Goal: Task Accomplishment & Management: Manage account settings

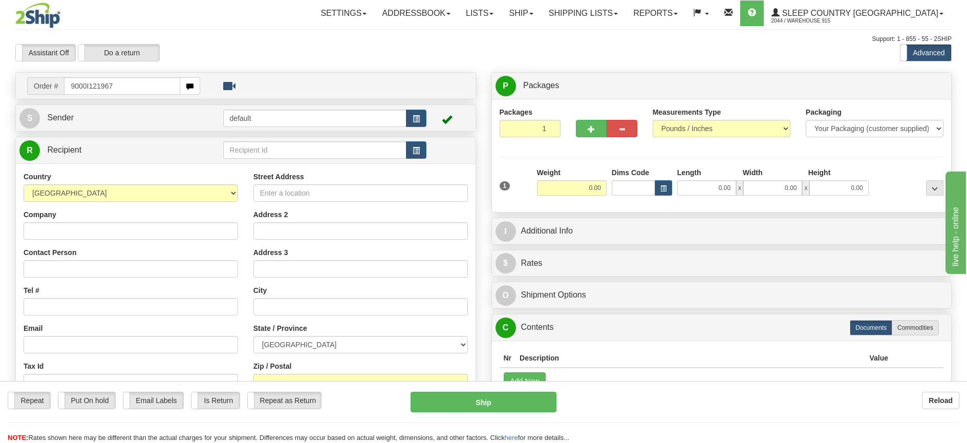
type input "9000I121967"
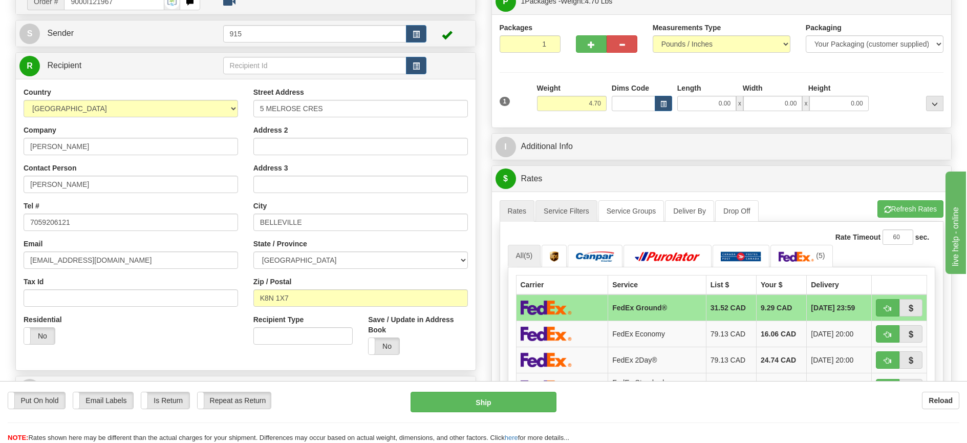
scroll to position [102, 0]
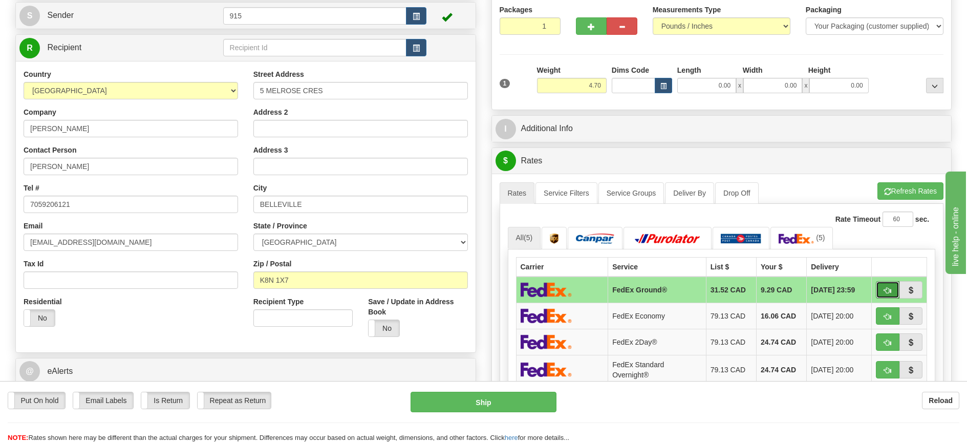
click at [889, 292] on span "button" at bounding box center [887, 290] width 7 height 7
type input "92"
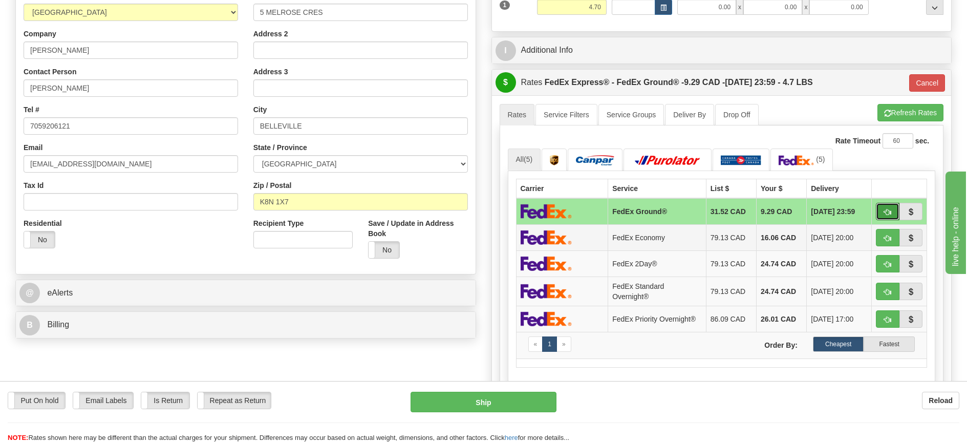
scroll to position [205, 0]
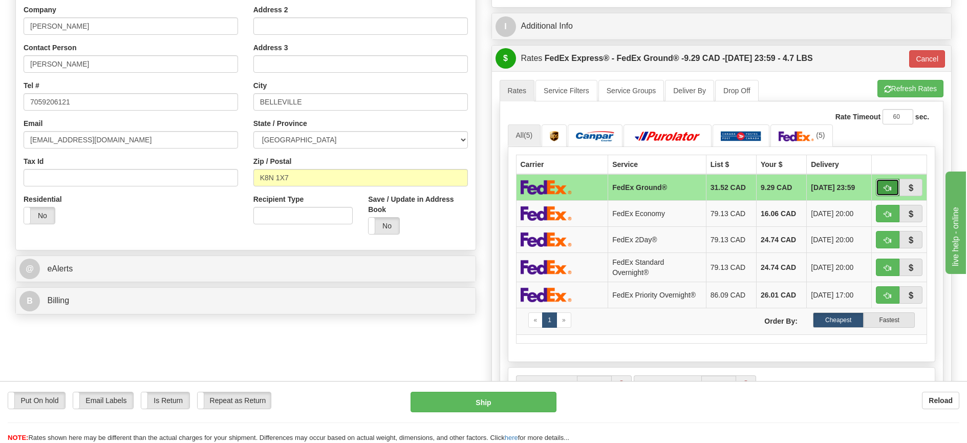
click at [889, 183] on button "button" at bounding box center [888, 187] width 24 height 17
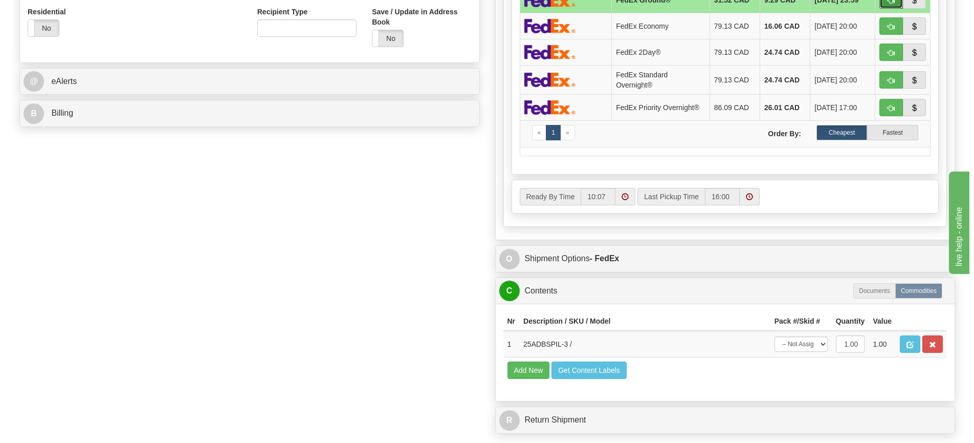
scroll to position [512, 0]
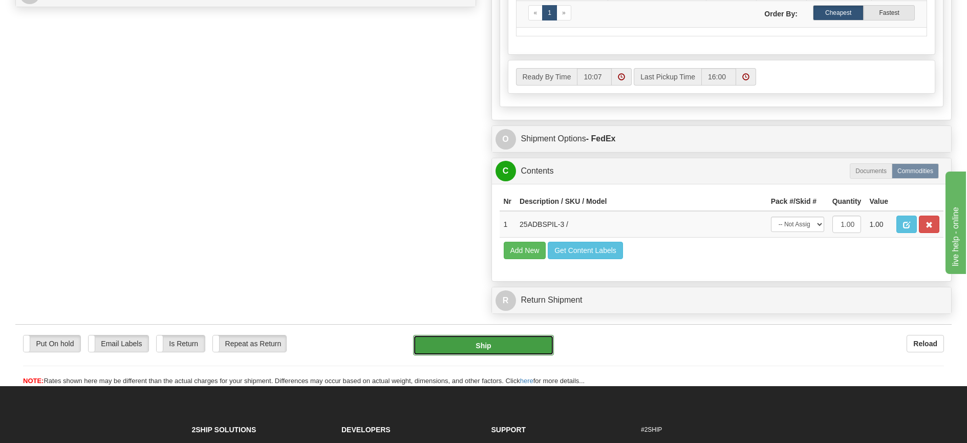
click at [517, 349] on button "Ship" at bounding box center [483, 345] width 141 height 20
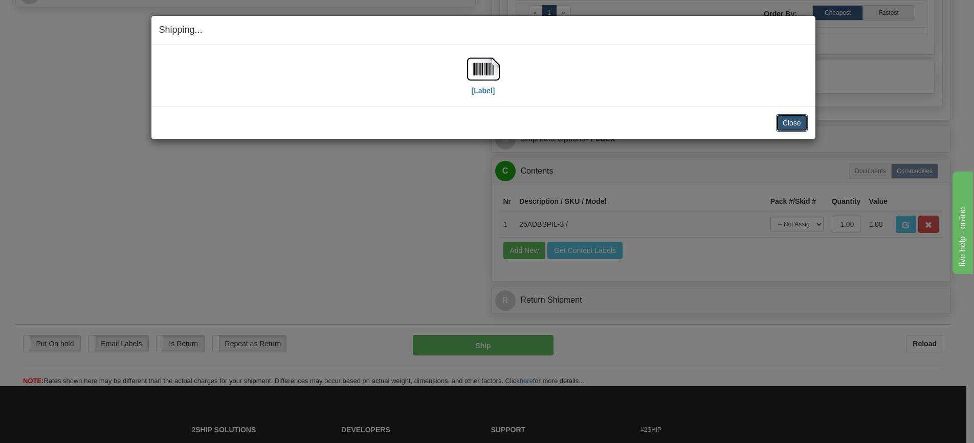
click at [795, 119] on button "Close" at bounding box center [792, 122] width 32 height 17
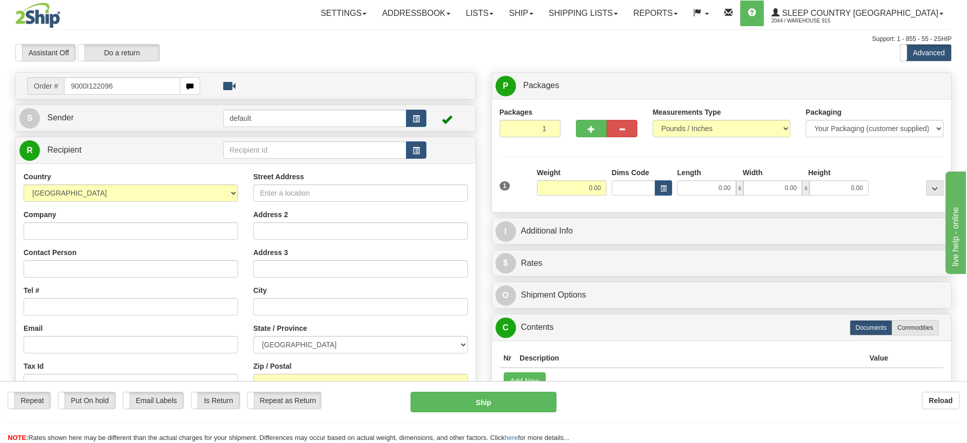
type input "9000I122096"
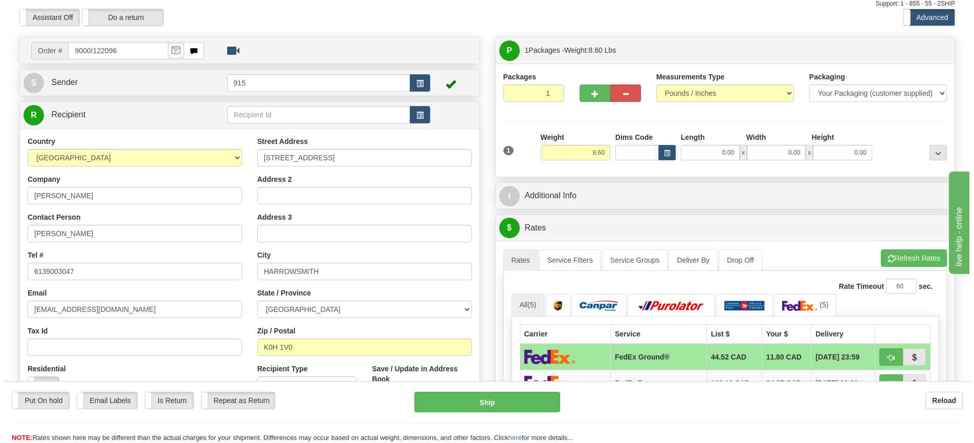
scroll to position [51, 0]
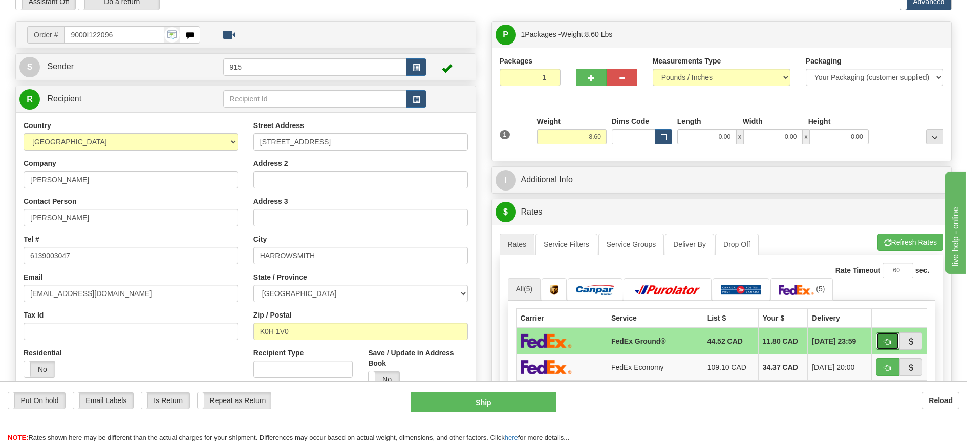
click at [891, 339] on button "button" at bounding box center [888, 340] width 24 height 17
type input "92"
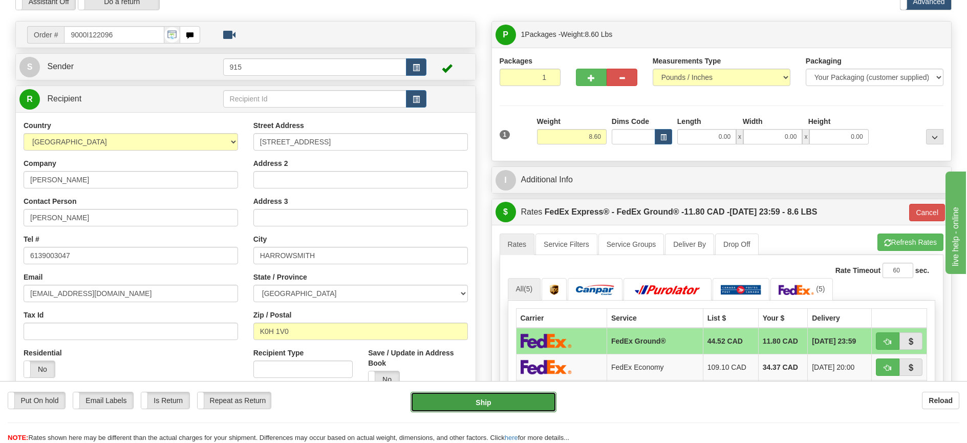
click at [469, 401] on button "Ship" at bounding box center [483, 401] width 146 height 20
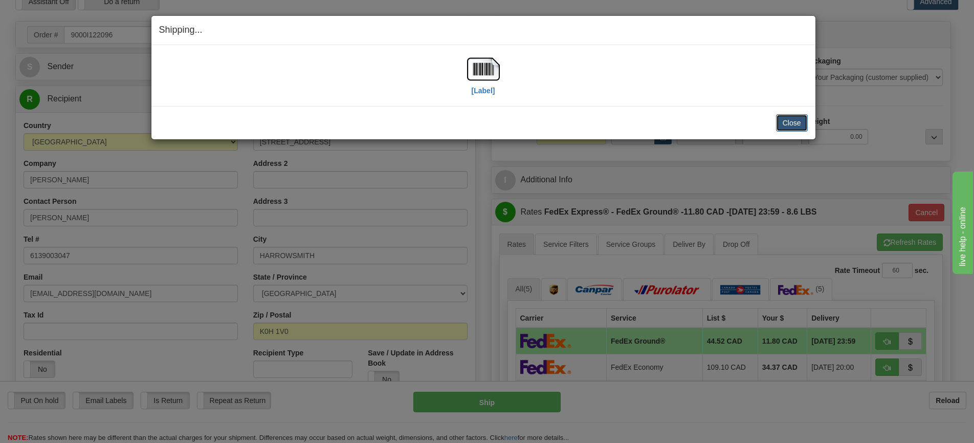
click at [797, 122] on button "Close" at bounding box center [792, 122] width 32 height 17
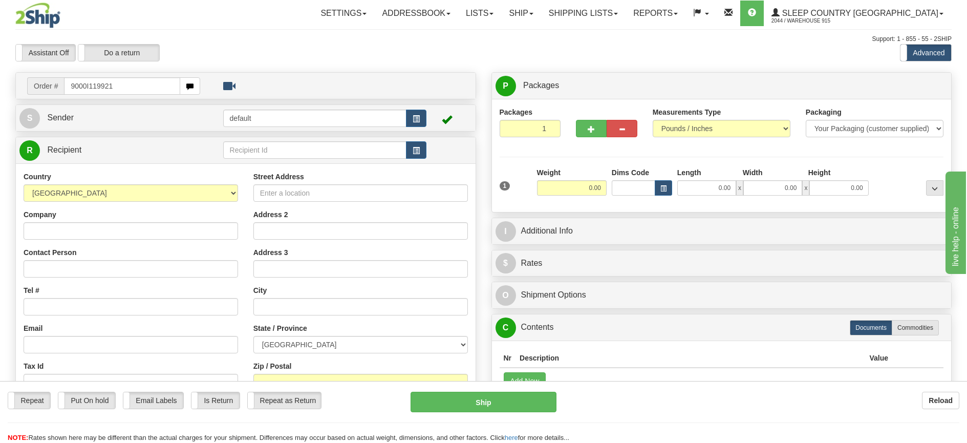
type input "9000I119921"
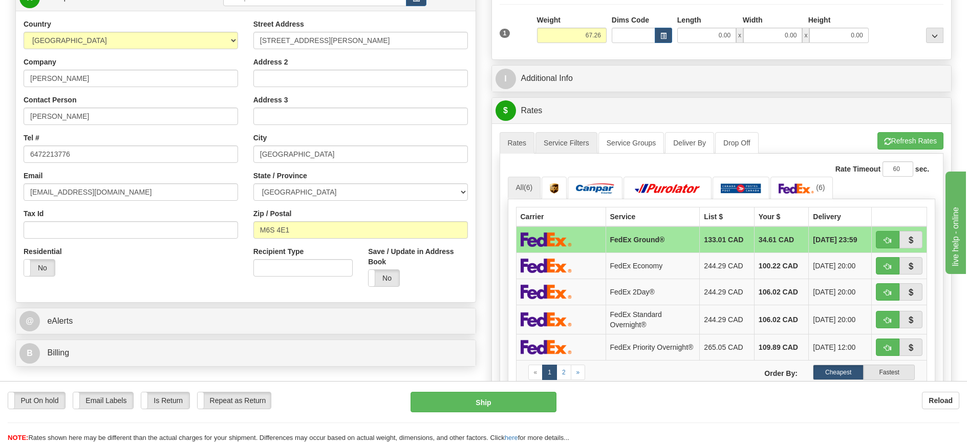
scroll to position [154, 0]
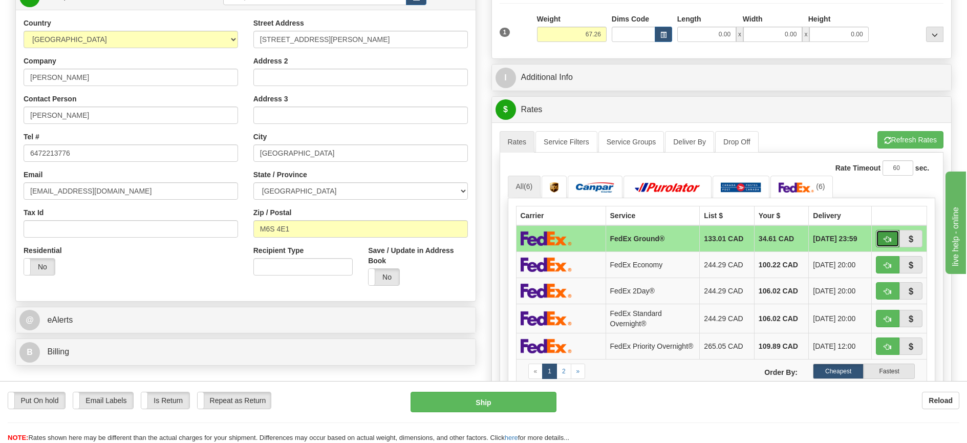
click at [882, 236] on button "button" at bounding box center [888, 238] width 24 height 17
type input "92"
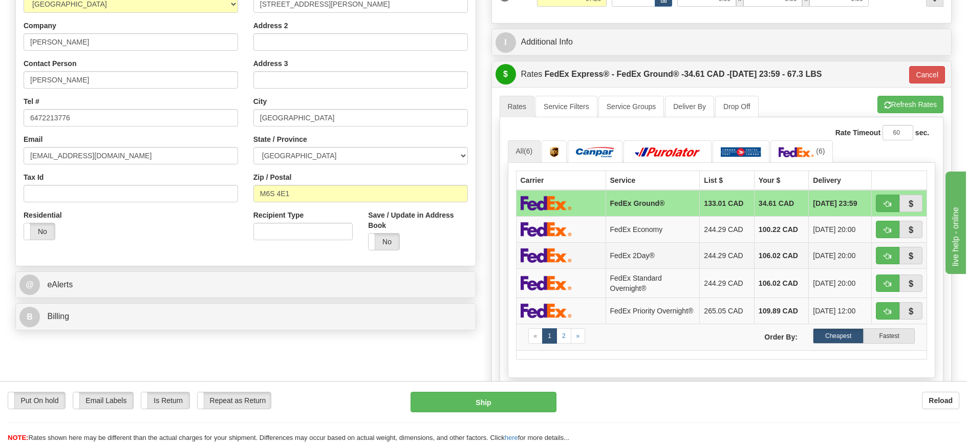
scroll to position [51, 0]
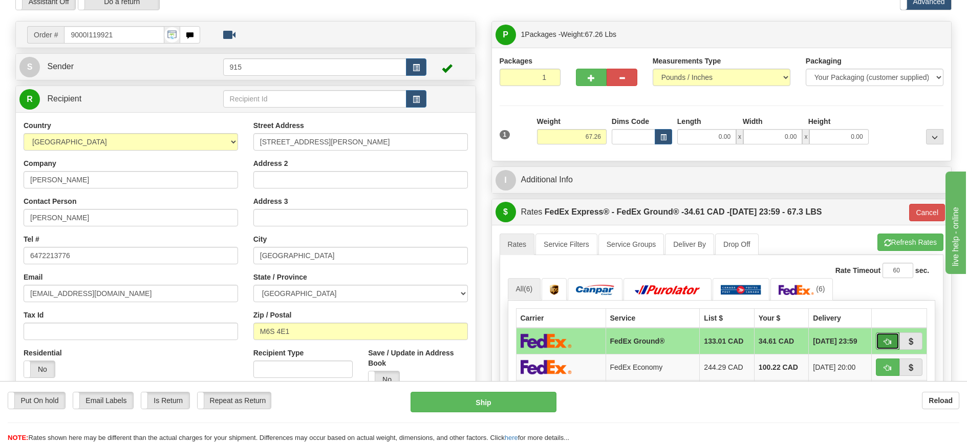
click at [887, 341] on span "button" at bounding box center [887, 341] width 7 height 7
click at [596, 76] on button "button" at bounding box center [591, 77] width 31 height 17
type input "2"
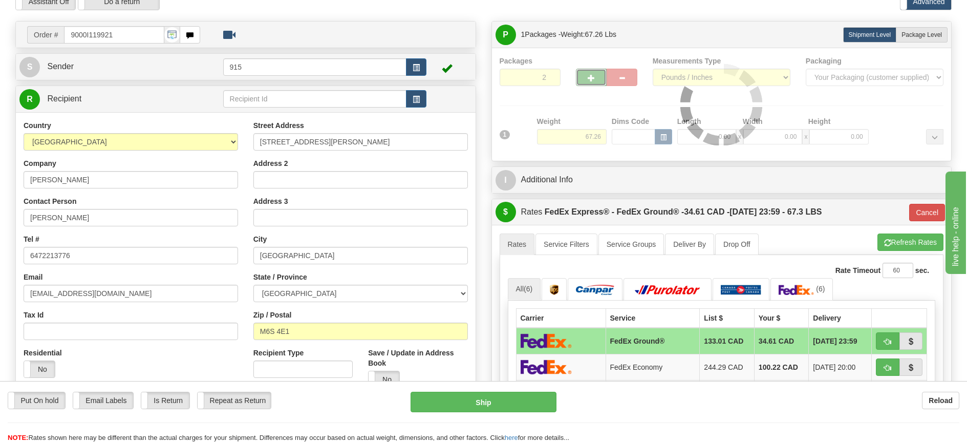
type input "92"
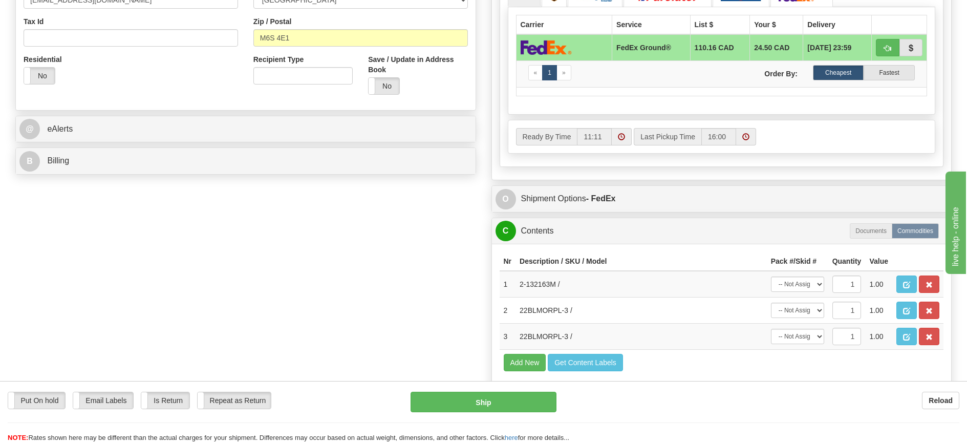
scroll to position [358, 0]
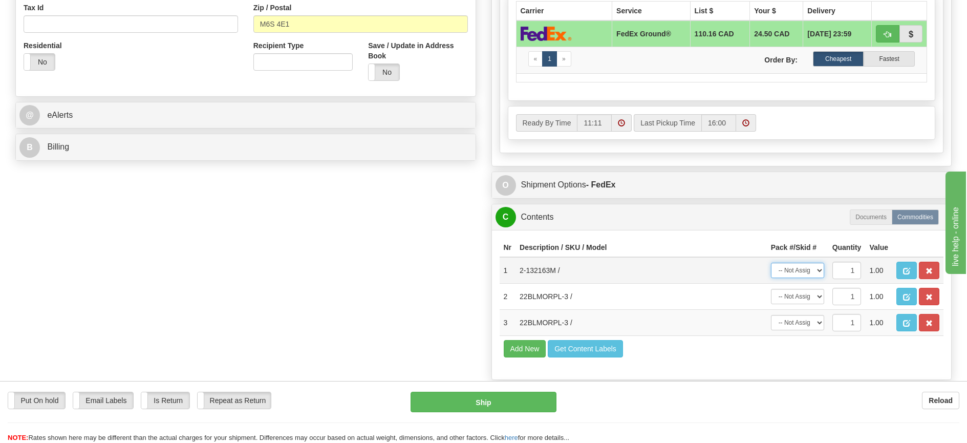
click at [819, 269] on select "-- Not Assigned -- Package 1 Package 2" at bounding box center [797, 269] width 53 height 15
select select "0"
click at [771, 262] on select "-- Not Assigned -- Package 1 Package 2" at bounding box center [797, 269] width 53 height 15
click at [806, 295] on select "-- Not Assigned -- Package 1 Package 2" at bounding box center [797, 296] width 53 height 15
select select "1"
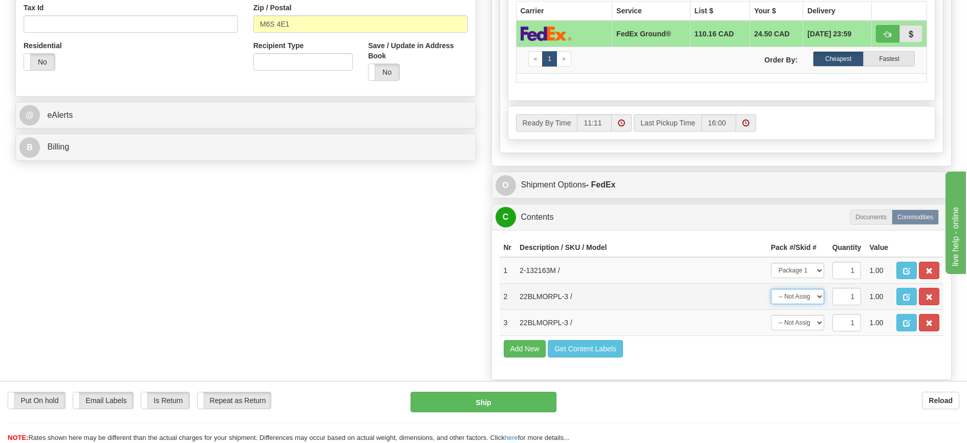
click at [771, 289] on select "-- Not Assigned -- Package 1 Package 2" at bounding box center [797, 296] width 53 height 15
click at [803, 323] on select "-- Not Assigned -- Package 1 Package 2" at bounding box center [797, 322] width 53 height 15
select select "1"
click at [771, 315] on select "-- Not Assigned -- Package 1 Package 2" at bounding box center [797, 322] width 53 height 15
click at [596, 166] on div "$ Rates FedEx Express® - FedEx Ground® - 24.50 CAD - 09/26/2025 23:59 - 67.3 LB…" at bounding box center [721, 29] width 461 height 275
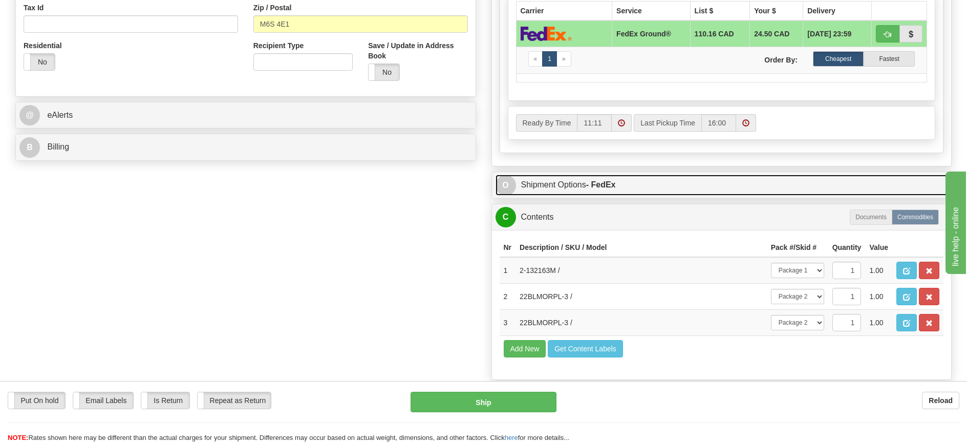
click at [602, 183] on strong "- FedEx" at bounding box center [601, 184] width 30 height 9
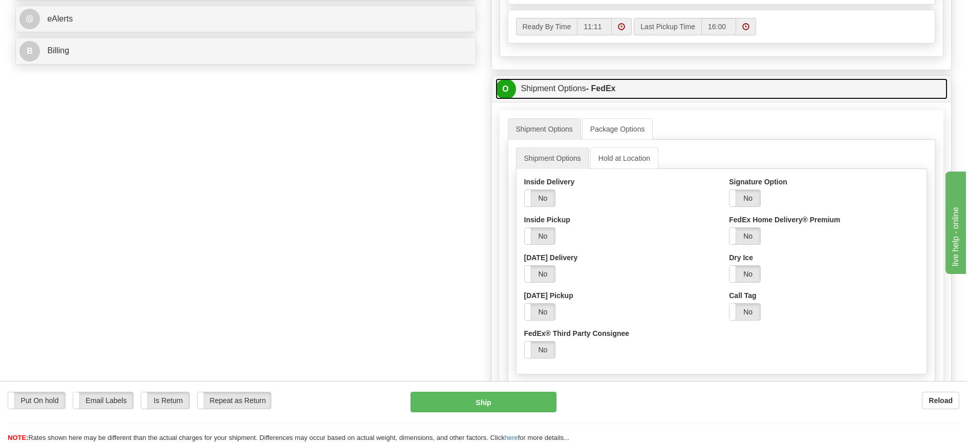
scroll to position [461, 0]
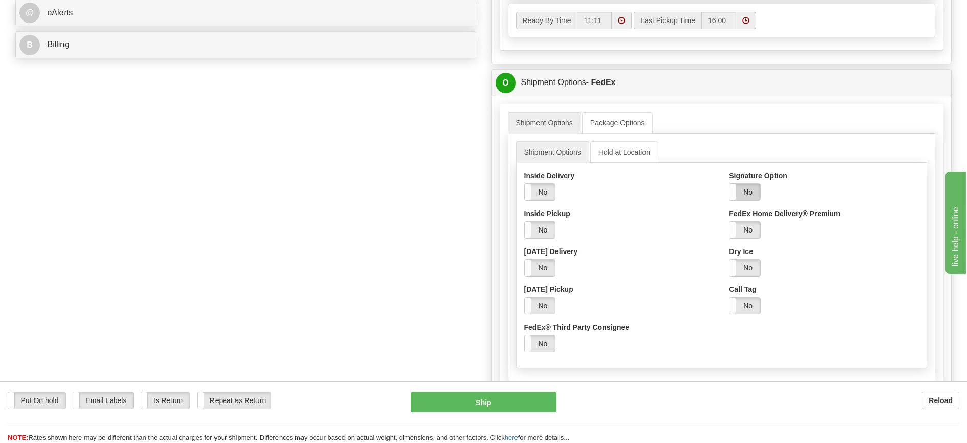
click at [738, 196] on label "No" at bounding box center [744, 192] width 31 height 16
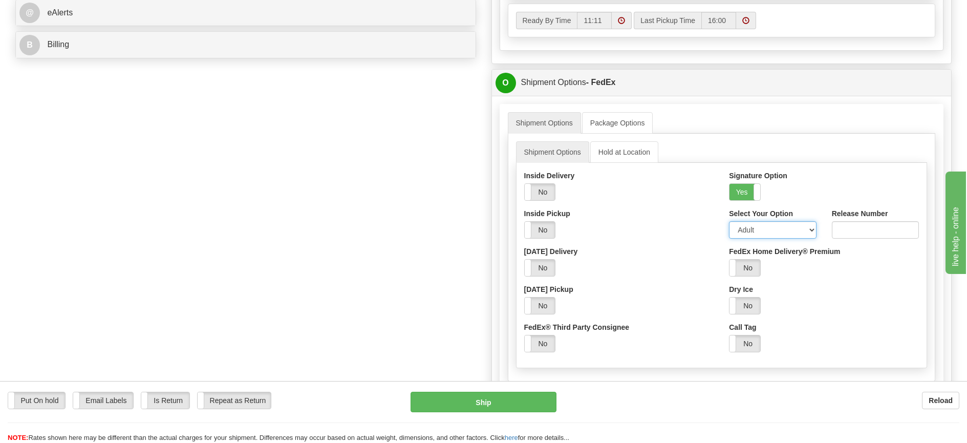
click at [746, 227] on select "Adult Direct Indirect No Signature Required Service Default" at bounding box center [772, 229] width 87 height 17
select select "2"
click at [729, 221] on select "Adult Direct Indirect No Signature Required Service Default" at bounding box center [772, 229] width 87 height 17
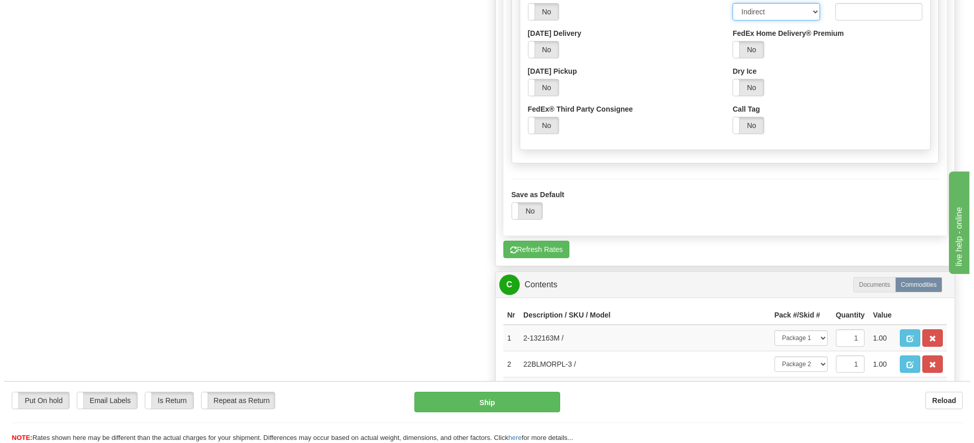
scroll to position [768, 0]
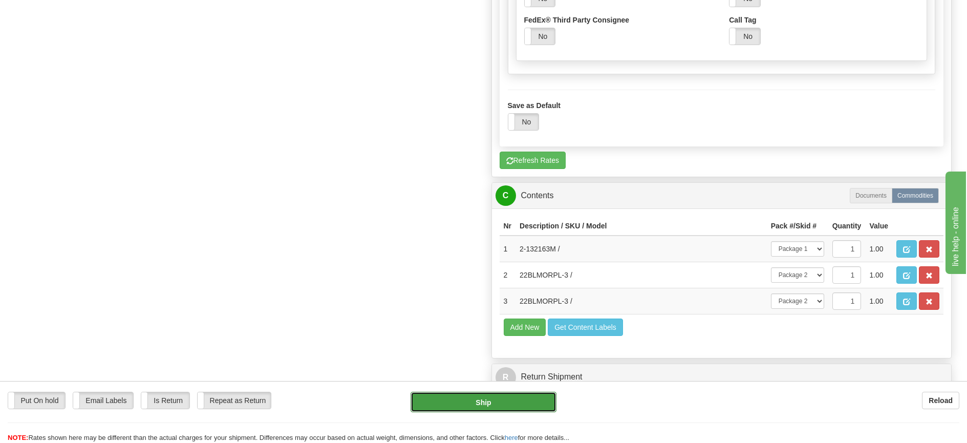
click at [533, 397] on button "Ship" at bounding box center [483, 401] width 146 height 20
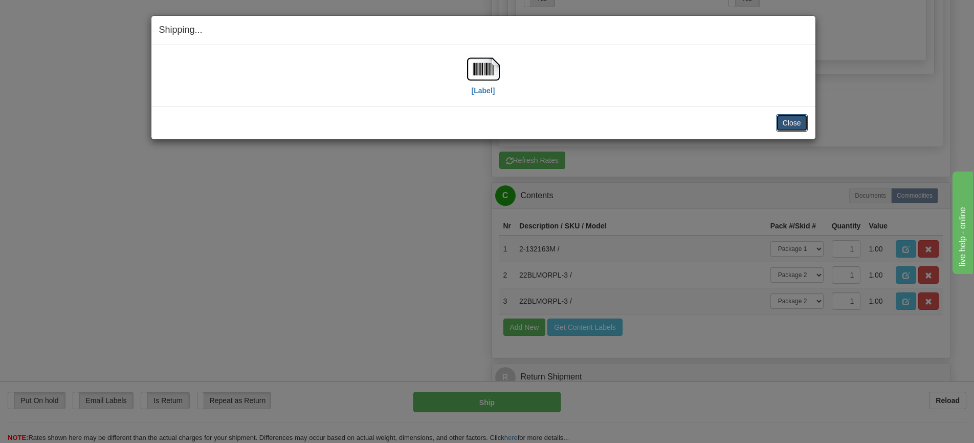
click at [797, 124] on button "Close" at bounding box center [792, 122] width 32 height 17
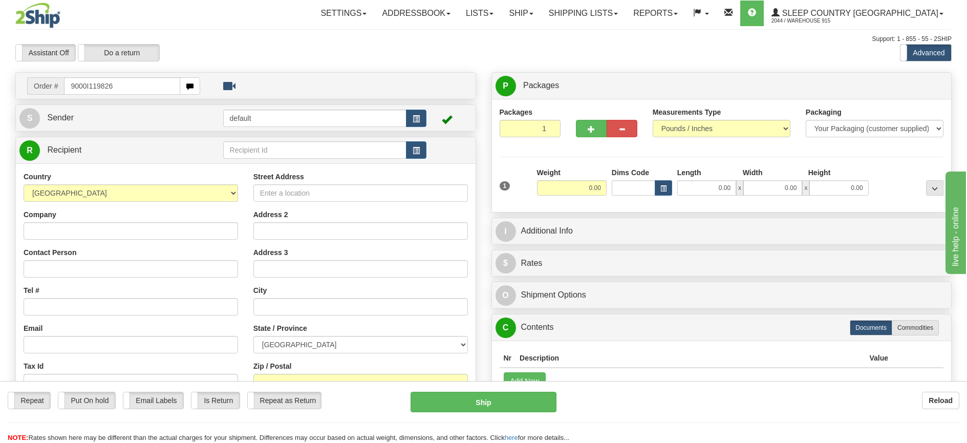
type input "9000I119826"
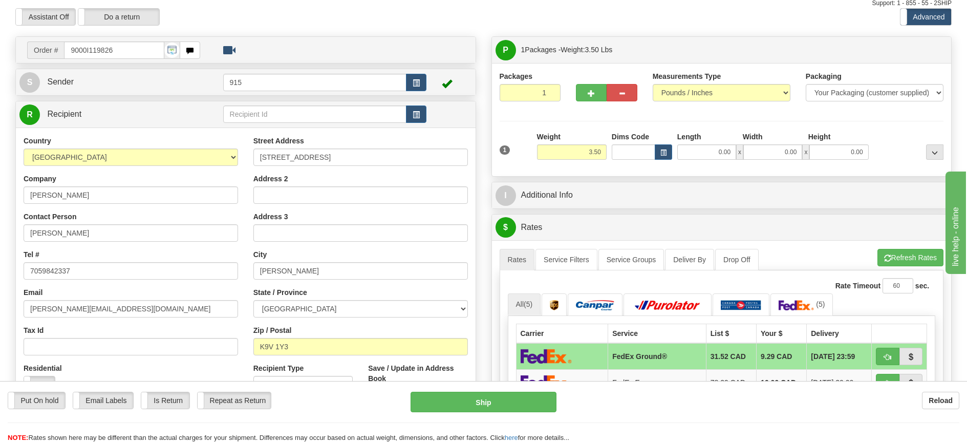
scroll to position [102, 0]
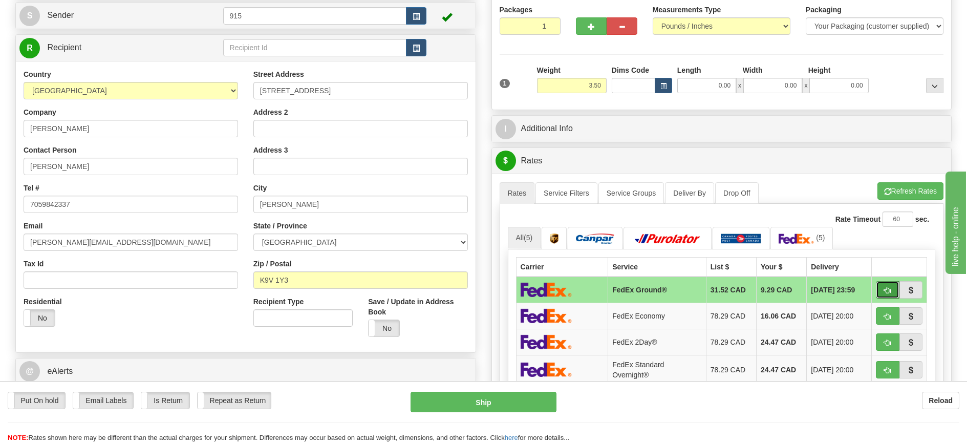
click at [893, 292] on button "button" at bounding box center [888, 289] width 24 height 17
type input "92"
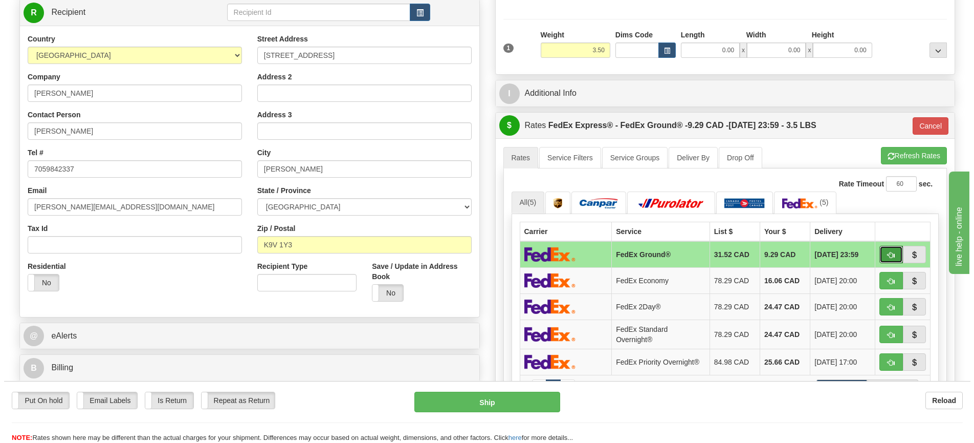
scroll to position [154, 0]
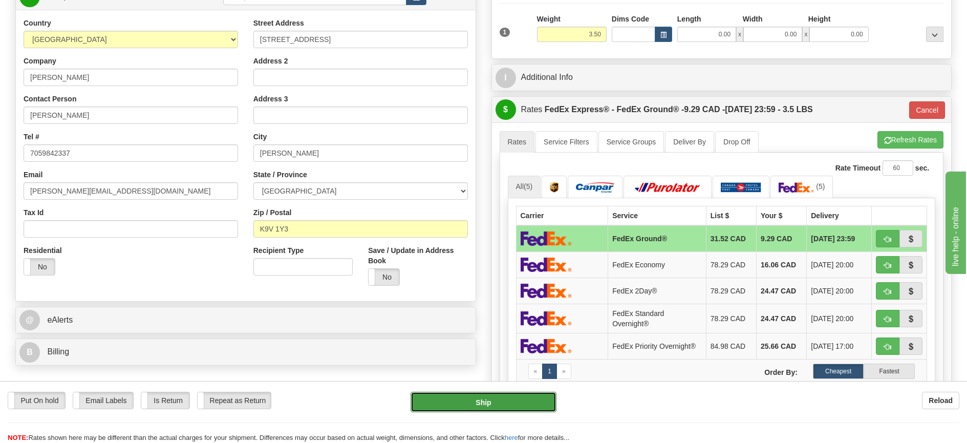
click at [530, 408] on button "Ship" at bounding box center [483, 401] width 146 height 20
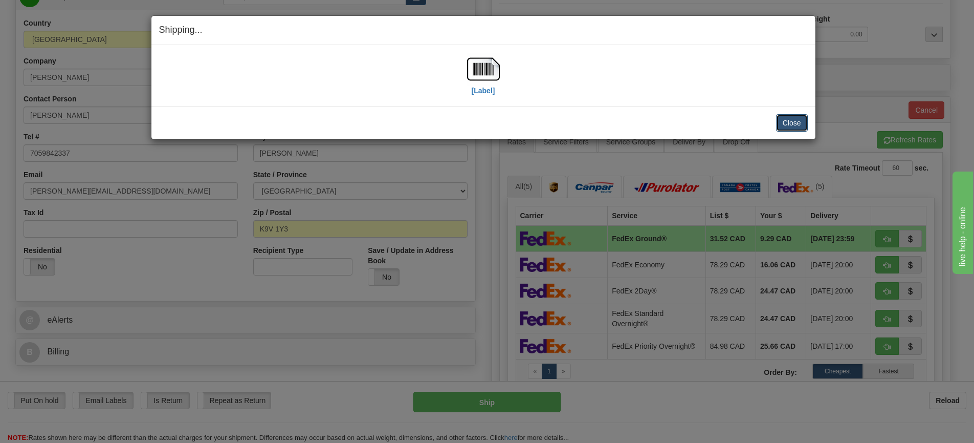
click at [791, 120] on button "Close" at bounding box center [792, 122] width 32 height 17
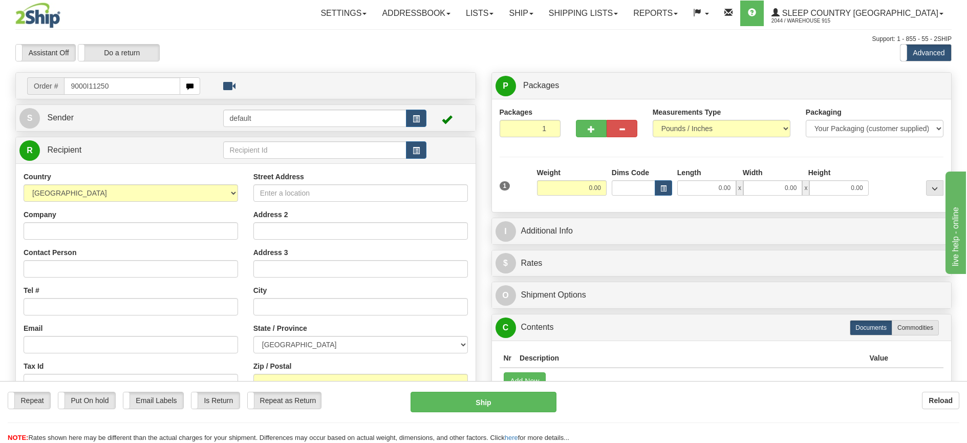
type input "9000I112502"
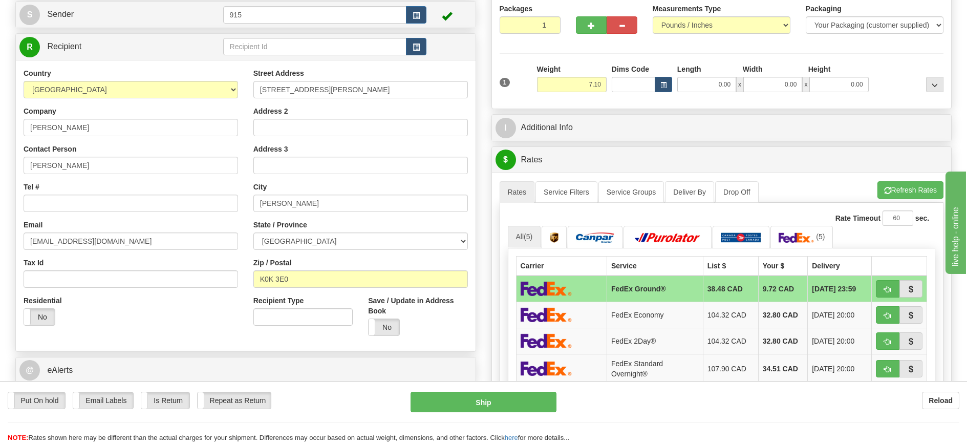
scroll to position [154, 0]
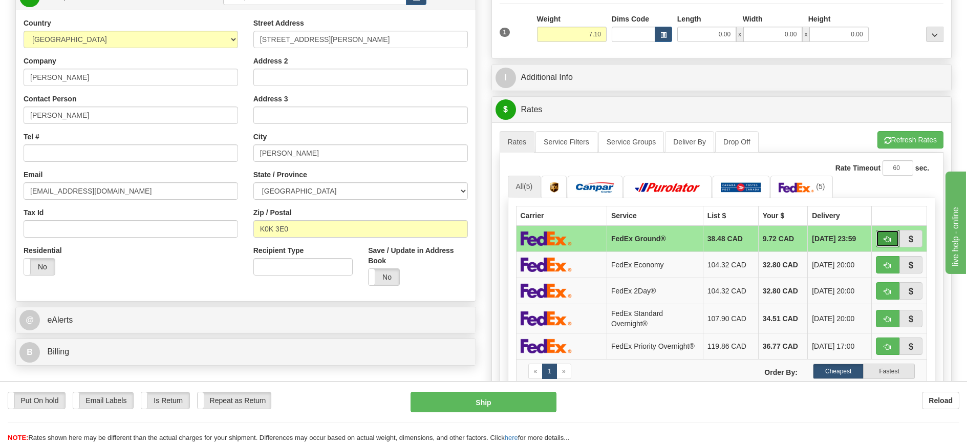
click at [882, 233] on button "button" at bounding box center [888, 238] width 24 height 17
type input "92"
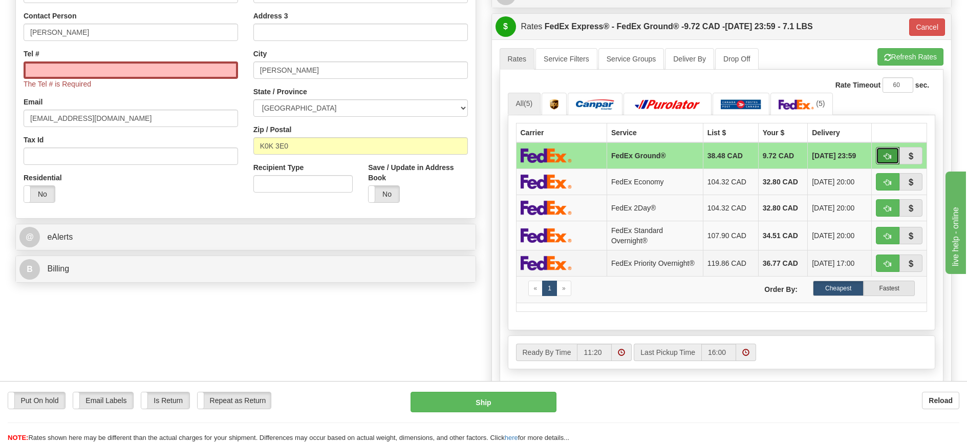
scroll to position [256, 0]
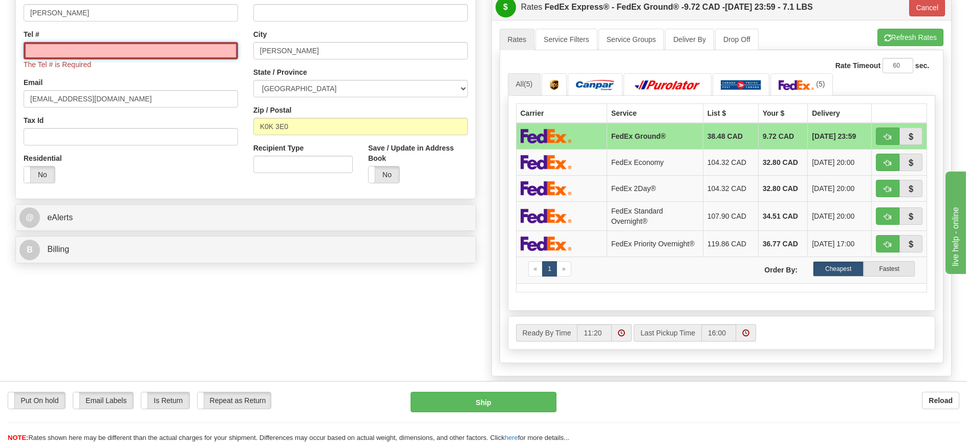
click at [49, 53] on input "Tel #" at bounding box center [131, 50] width 214 height 17
type input "7777777"
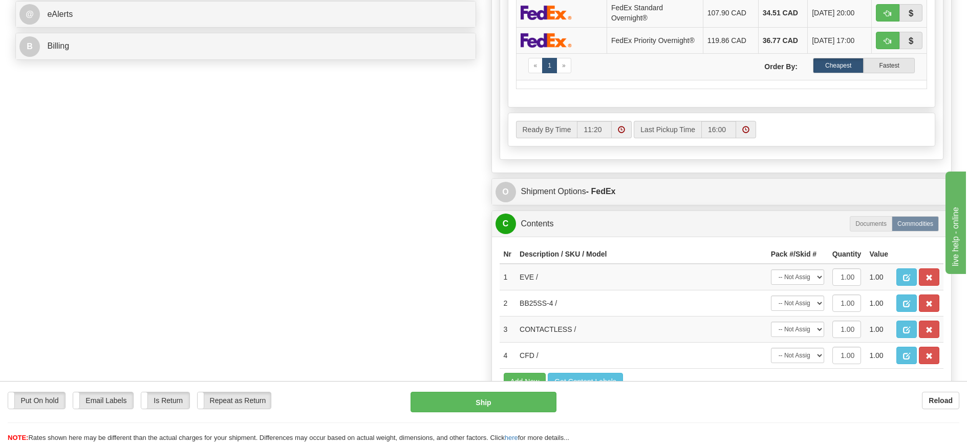
scroll to position [461, 0]
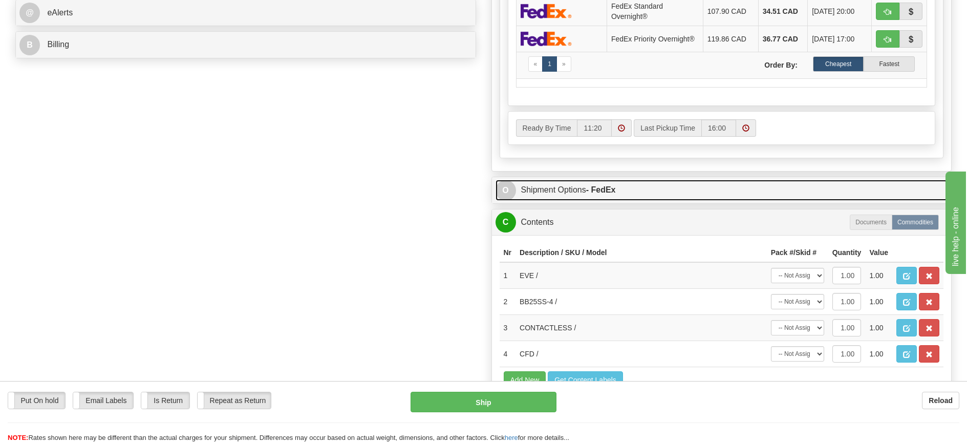
click at [581, 190] on link "O Shipment Options - FedEx" at bounding box center [721, 190] width 452 height 21
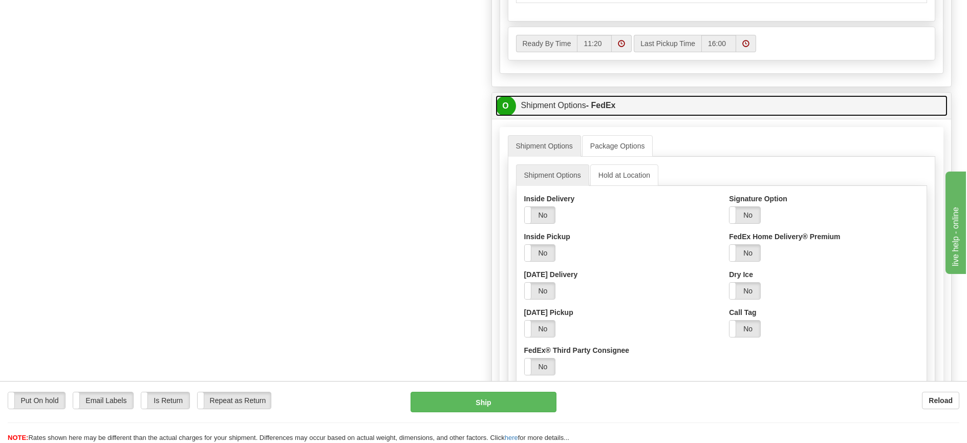
scroll to position [563, 0]
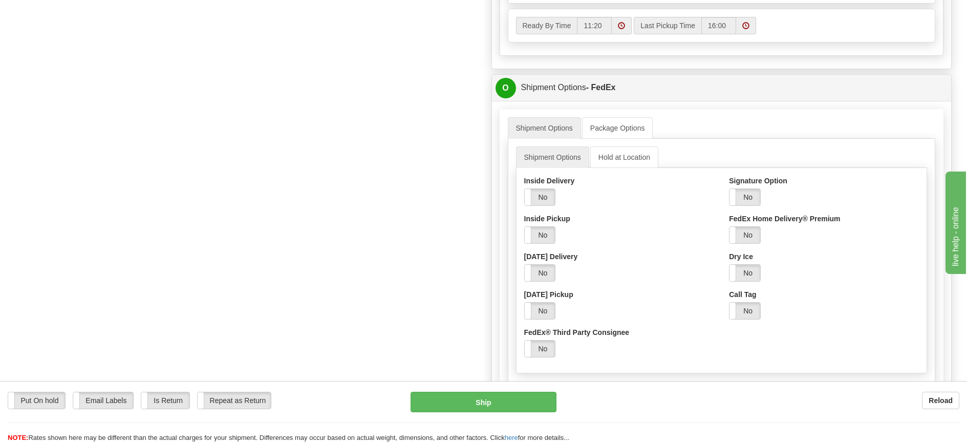
click at [451, 104] on div "Order # 9000I112502 S Sender 915" at bounding box center [483, 121] width 951 height 1224
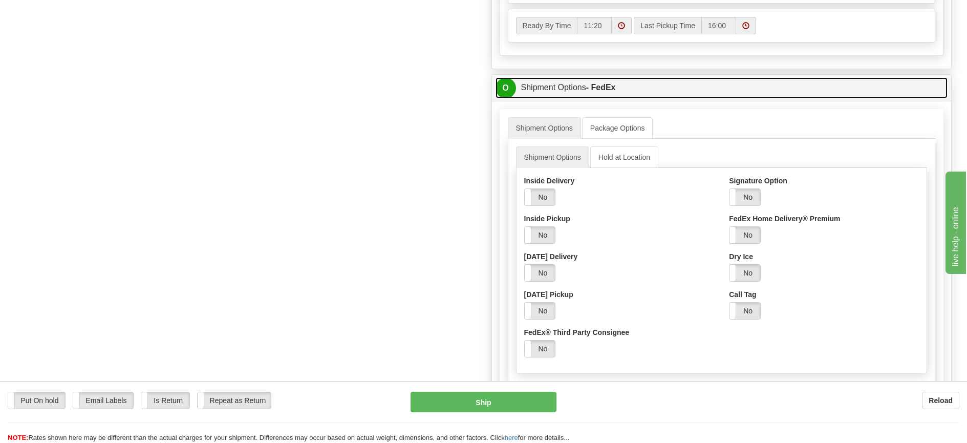
click at [496, 93] on span "O" at bounding box center [505, 88] width 20 height 20
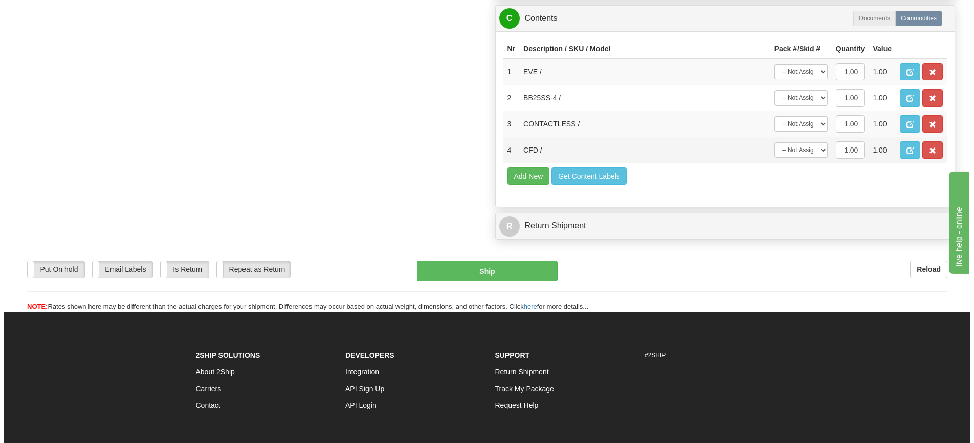
scroll to position [665, 0]
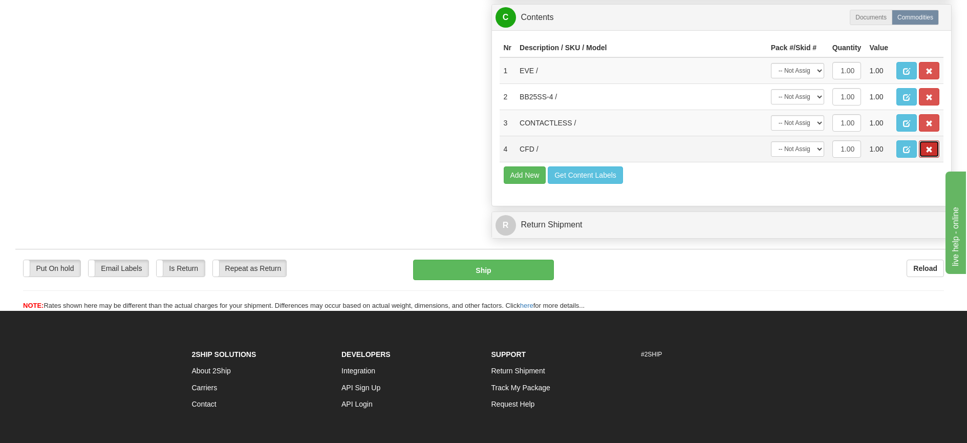
click at [924, 149] on button "button" at bounding box center [928, 148] width 20 height 17
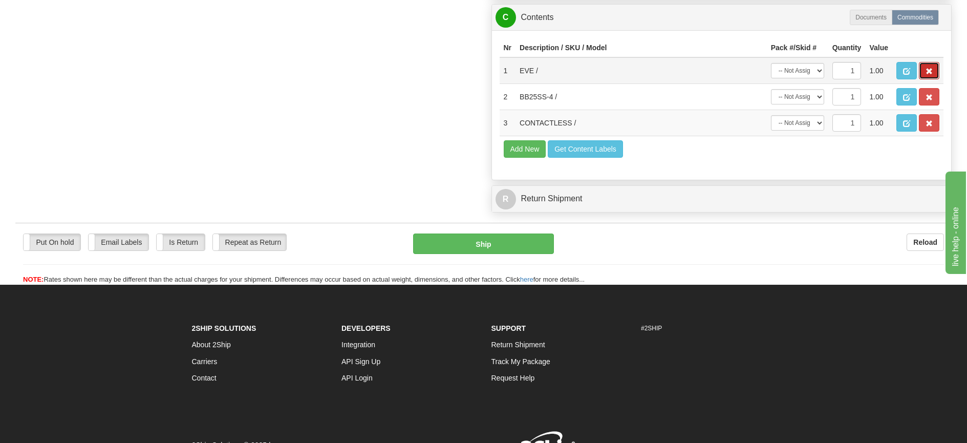
click at [930, 69] on button "button" at bounding box center [928, 70] width 20 height 17
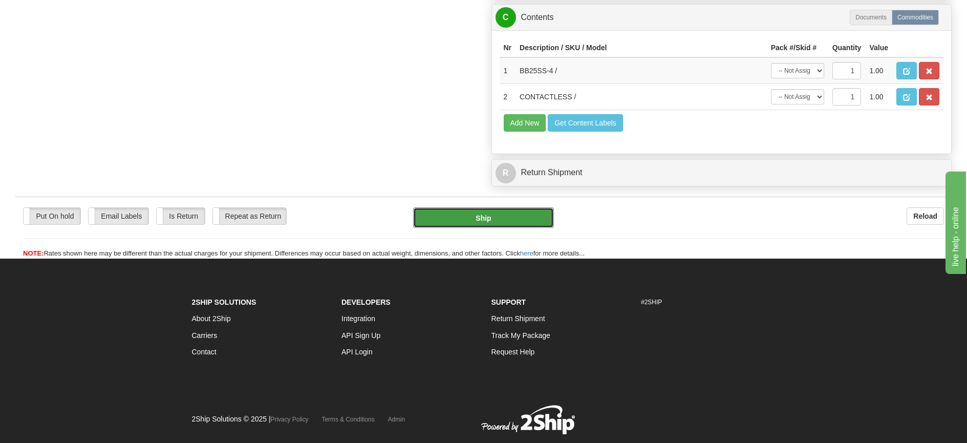
click at [536, 222] on button "Ship" at bounding box center [483, 217] width 141 height 20
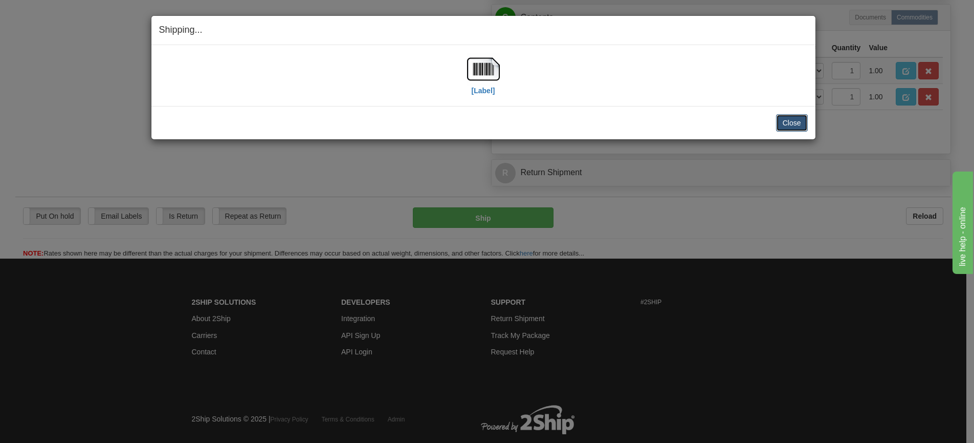
click at [784, 118] on button "Close" at bounding box center [792, 122] width 32 height 17
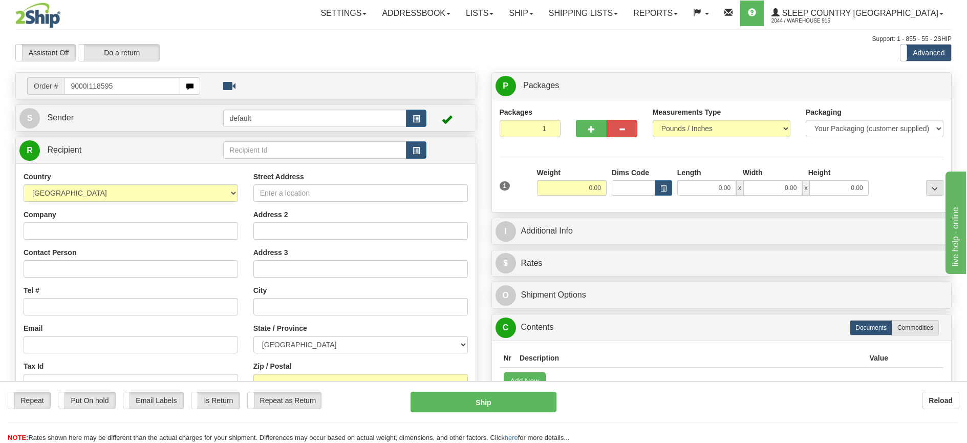
type input "9000I118595"
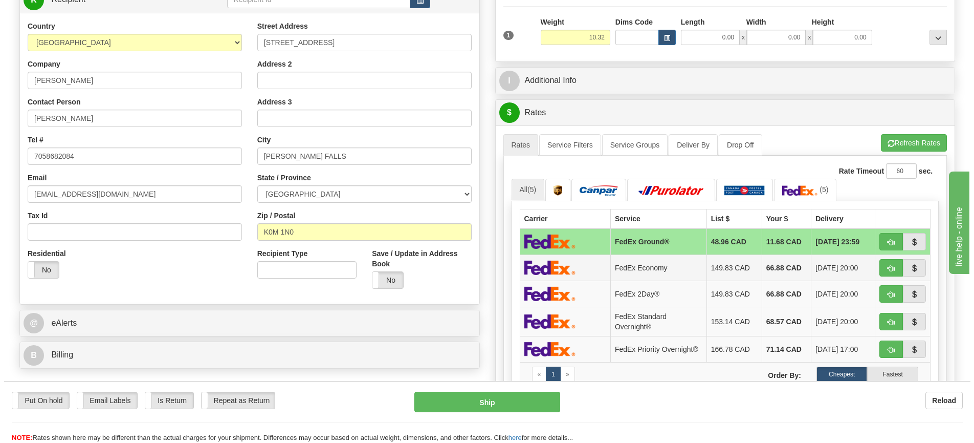
scroll to position [154, 0]
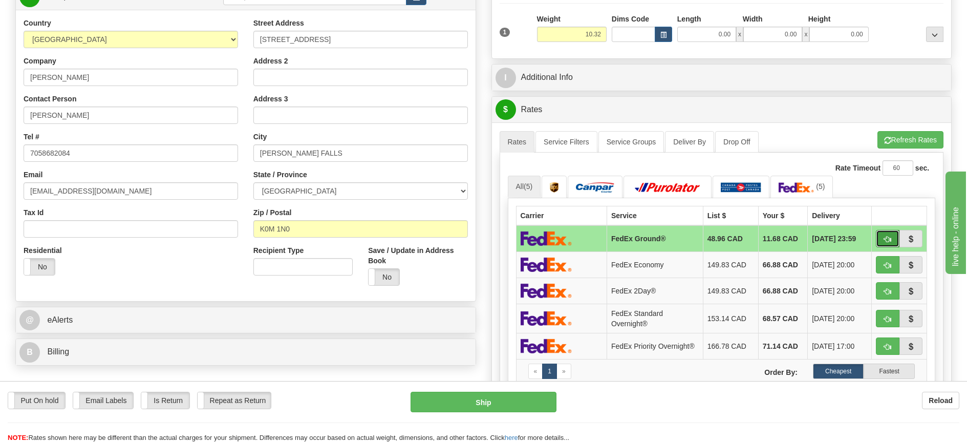
click at [896, 236] on button "button" at bounding box center [888, 238] width 24 height 17
type input "92"
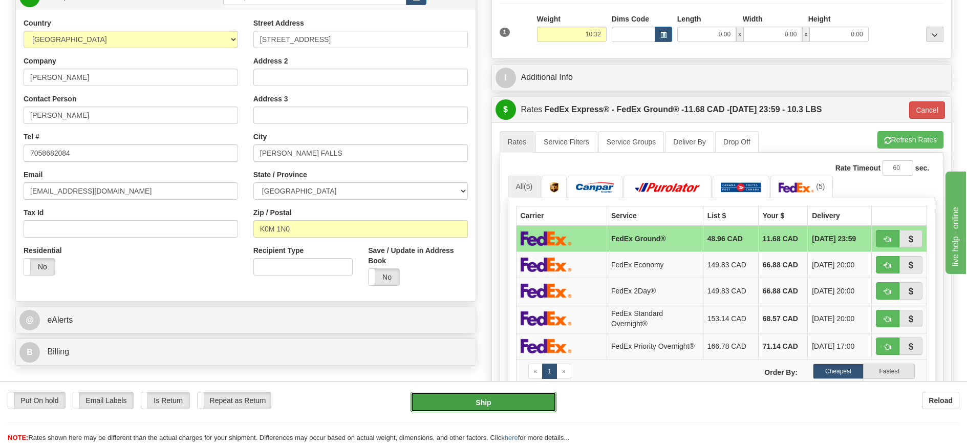
click at [499, 400] on button "Ship" at bounding box center [483, 401] width 146 height 20
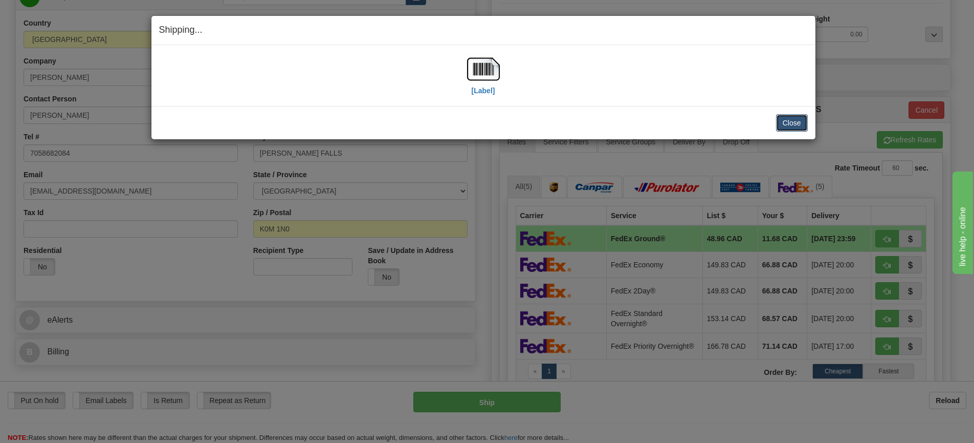
click at [797, 124] on button "Close" at bounding box center [792, 122] width 32 height 17
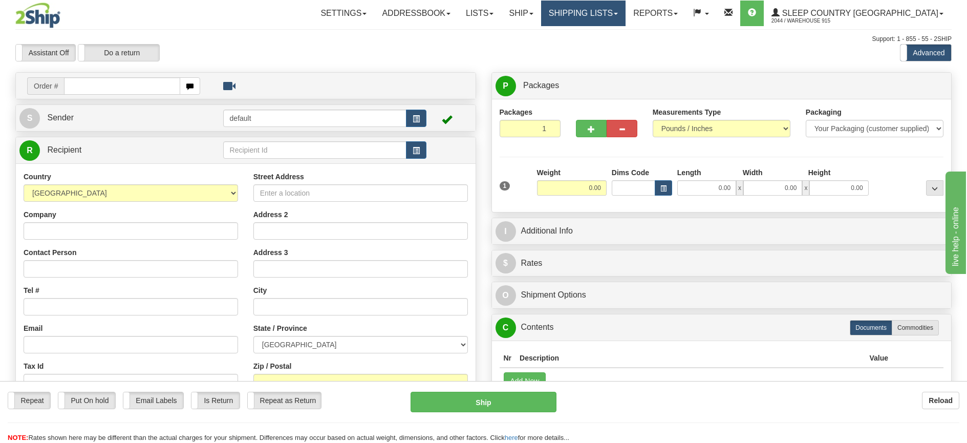
click at [612, 11] on link "Shipping lists" at bounding box center [583, 14] width 84 height 26
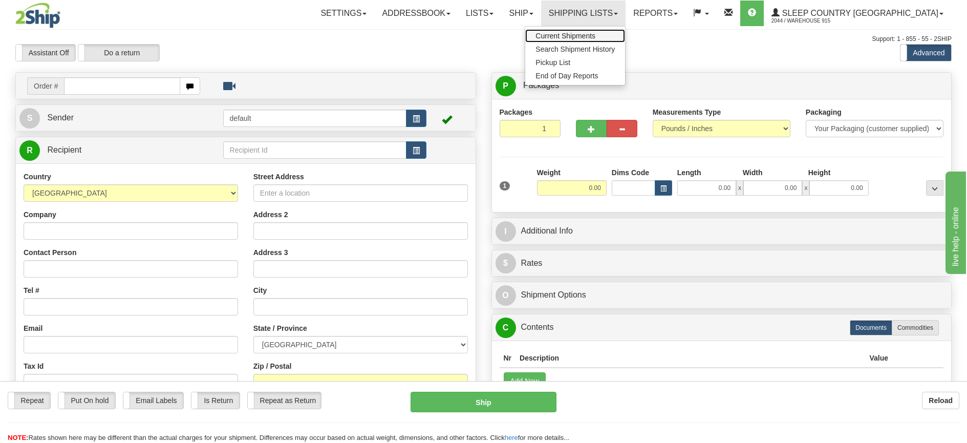
click at [595, 32] on span "Current Shipments" at bounding box center [565, 36] width 60 height 8
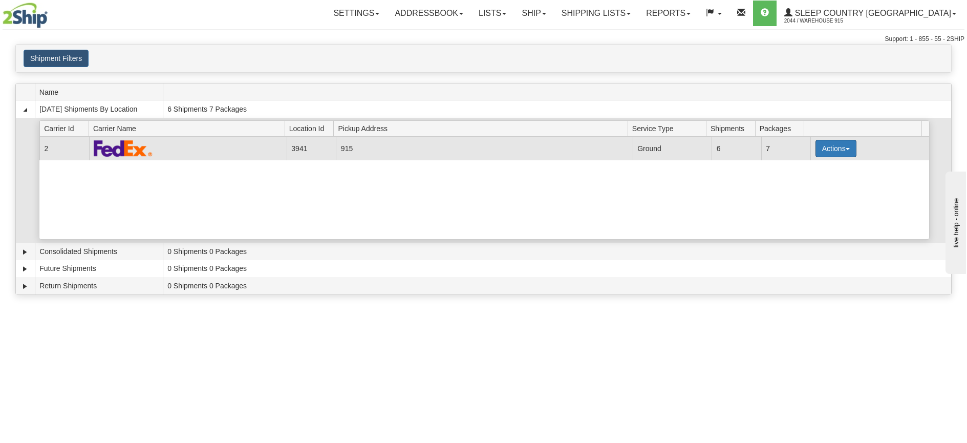
click at [850, 146] on button "Actions" at bounding box center [835, 148] width 41 height 17
click at [812, 222] on link "Print" at bounding box center [815, 220] width 82 height 13
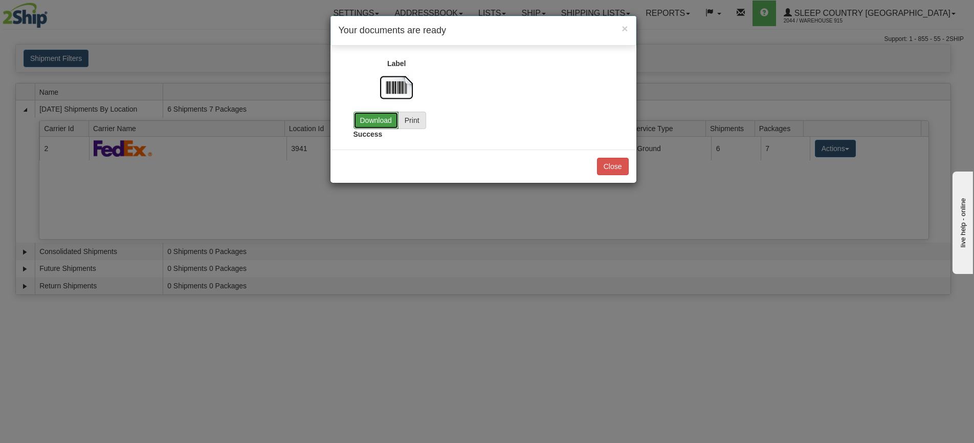
click at [362, 119] on link "Download" at bounding box center [376, 120] width 45 height 17
click at [619, 170] on button "Close" at bounding box center [613, 166] width 32 height 17
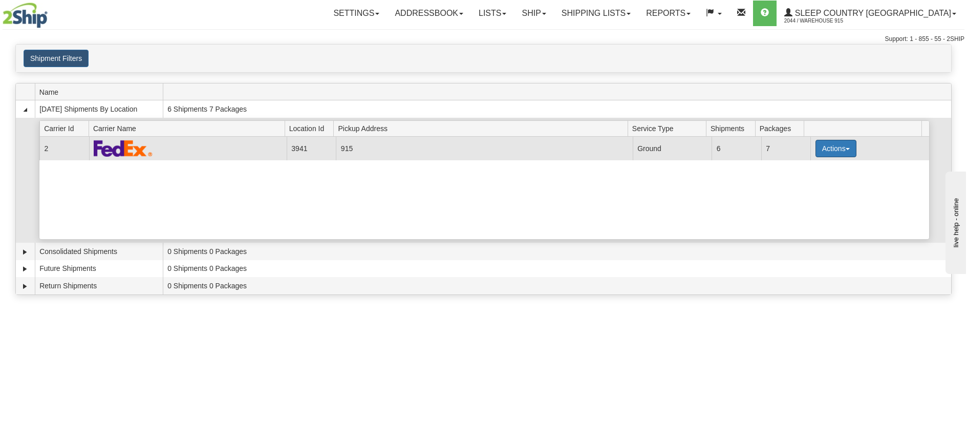
click at [845, 149] on span "button" at bounding box center [847, 149] width 4 height 2
click at [807, 182] on span "Close" at bounding box center [796, 180] width 24 height 7
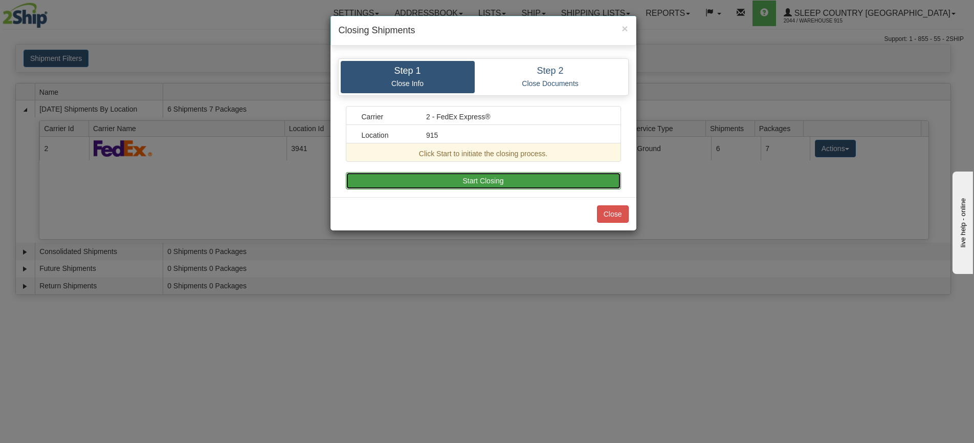
click at [383, 176] on button "Start Closing" at bounding box center [483, 180] width 275 height 17
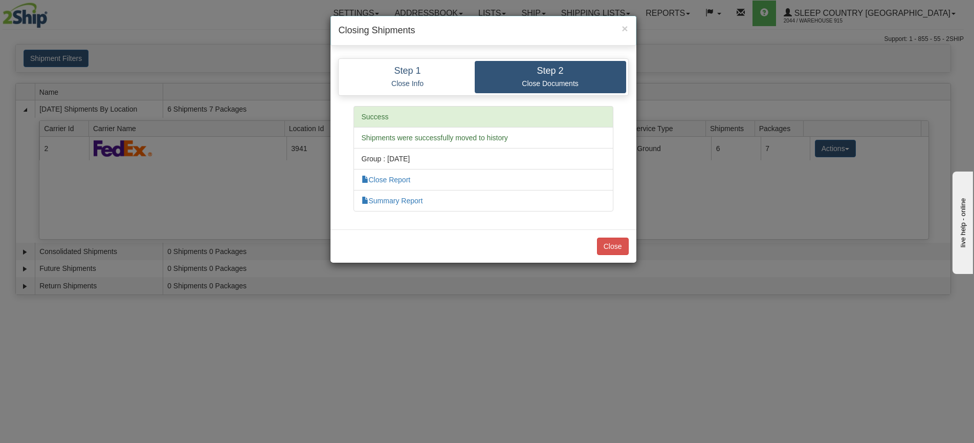
click at [388, 185] on li "Close Report" at bounding box center [484, 179] width 260 height 21
click at [388, 173] on li "Close Report" at bounding box center [484, 179] width 260 height 21
click at [388, 177] on link "Close Report" at bounding box center [386, 180] width 49 height 8
click at [612, 245] on button "Close" at bounding box center [613, 245] width 32 height 17
